Goal: Navigation & Orientation: Find specific page/section

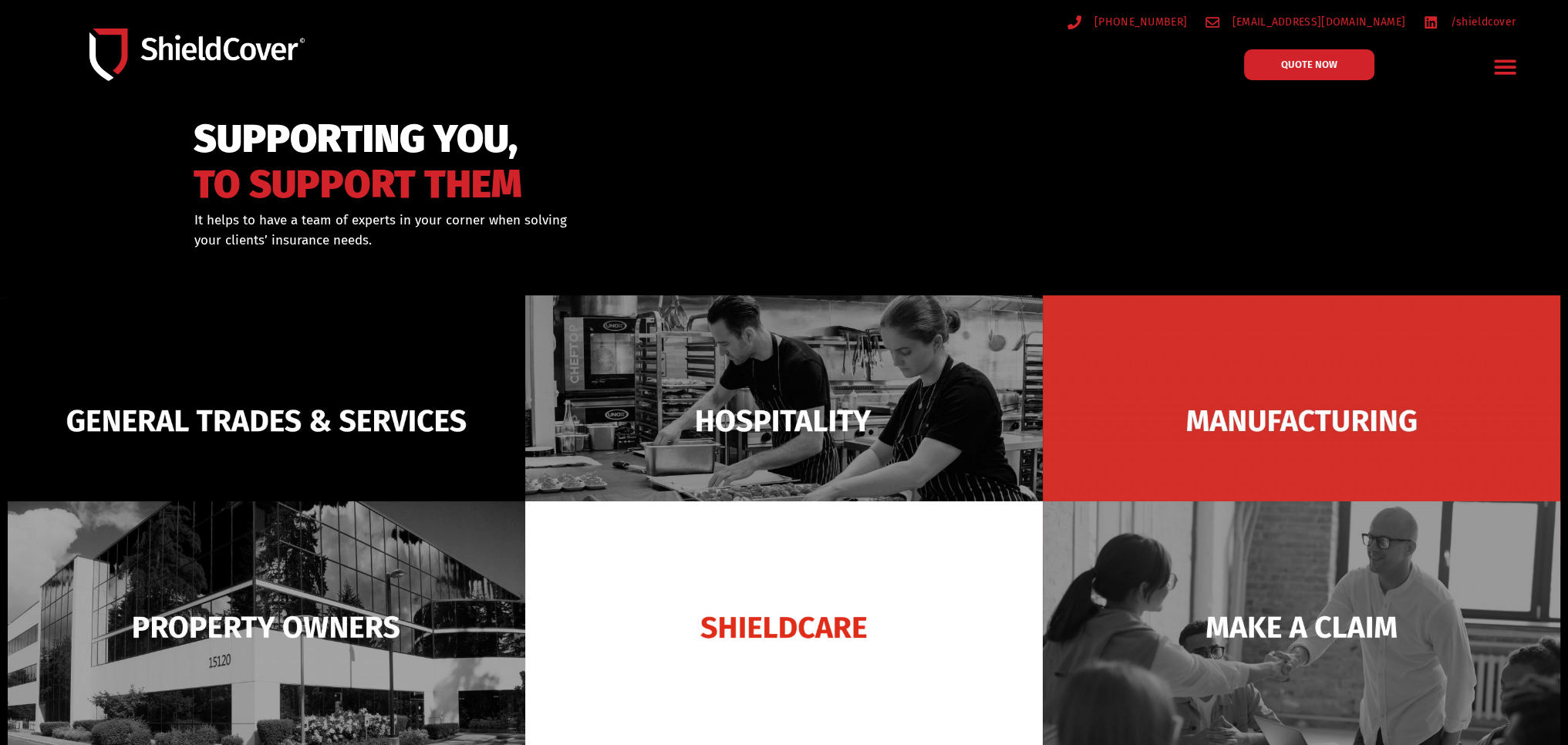
click at [357, 415] on img at bounding box center [266, 421] width 517 height 251
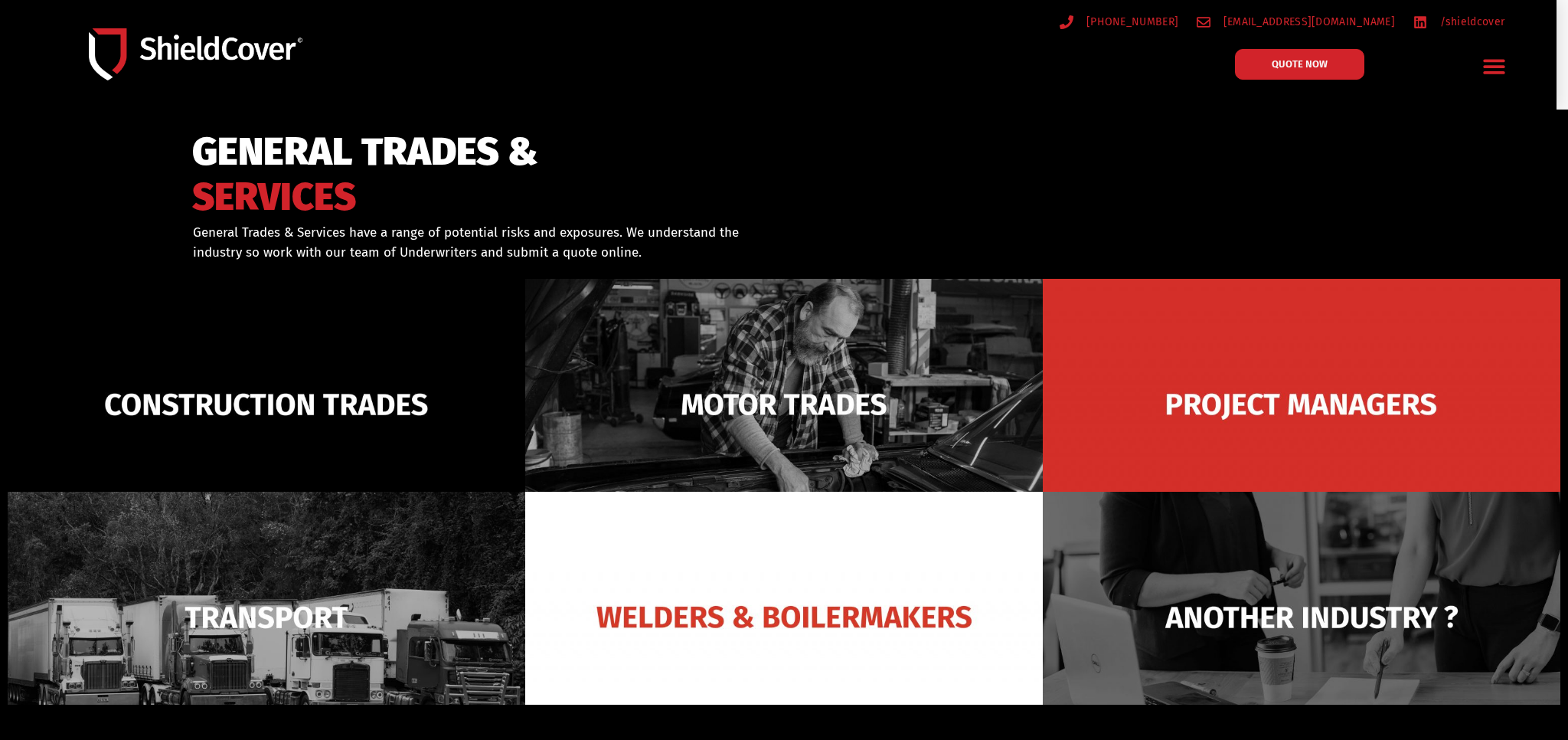
click at [1494, 68] on icon "Menu Toggle" at bounding box center [1494, 67] width 21 height 14
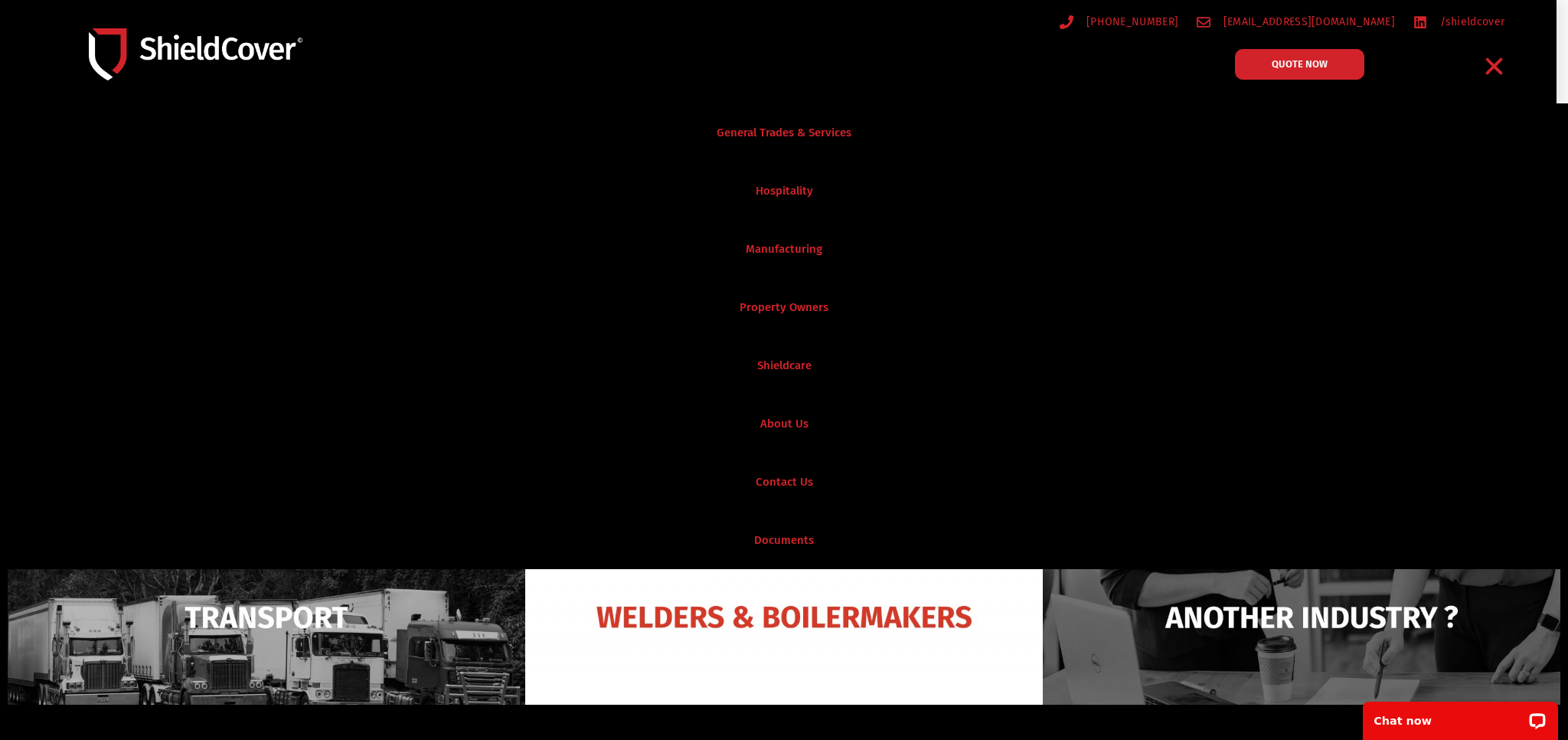
click at [761, 133] on link "General Trades & Services" at bounding box center [784, 133] width 1568 height 59
